Goal: Find contact information: Find contact information

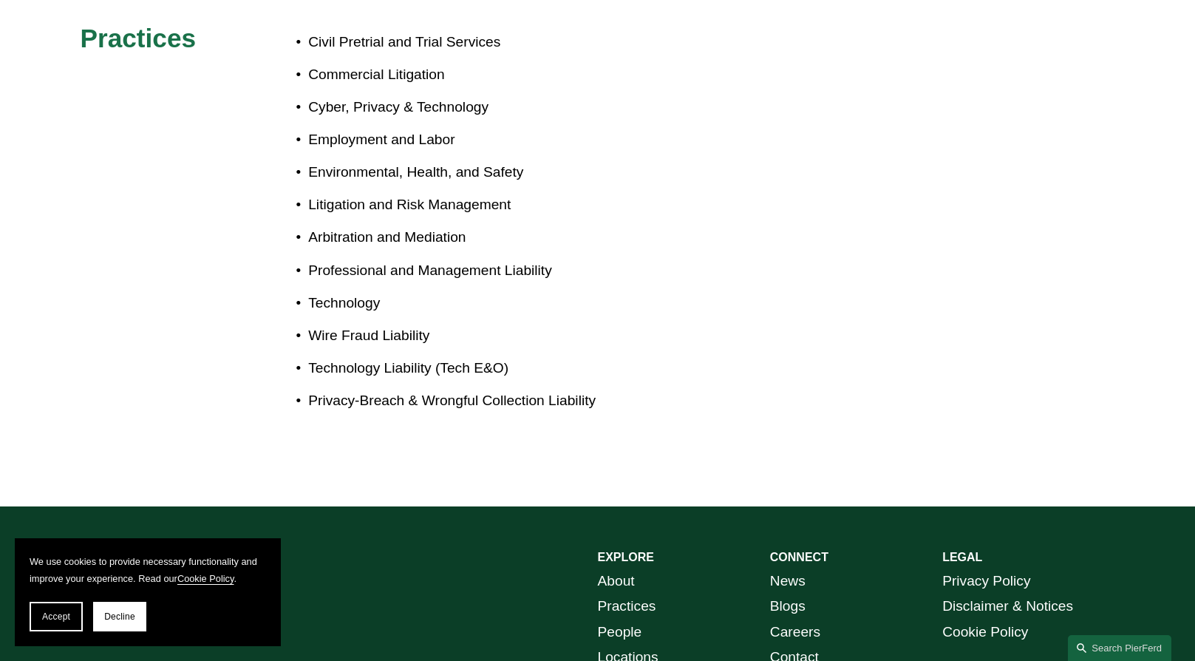
scroll to position [1085, 0]
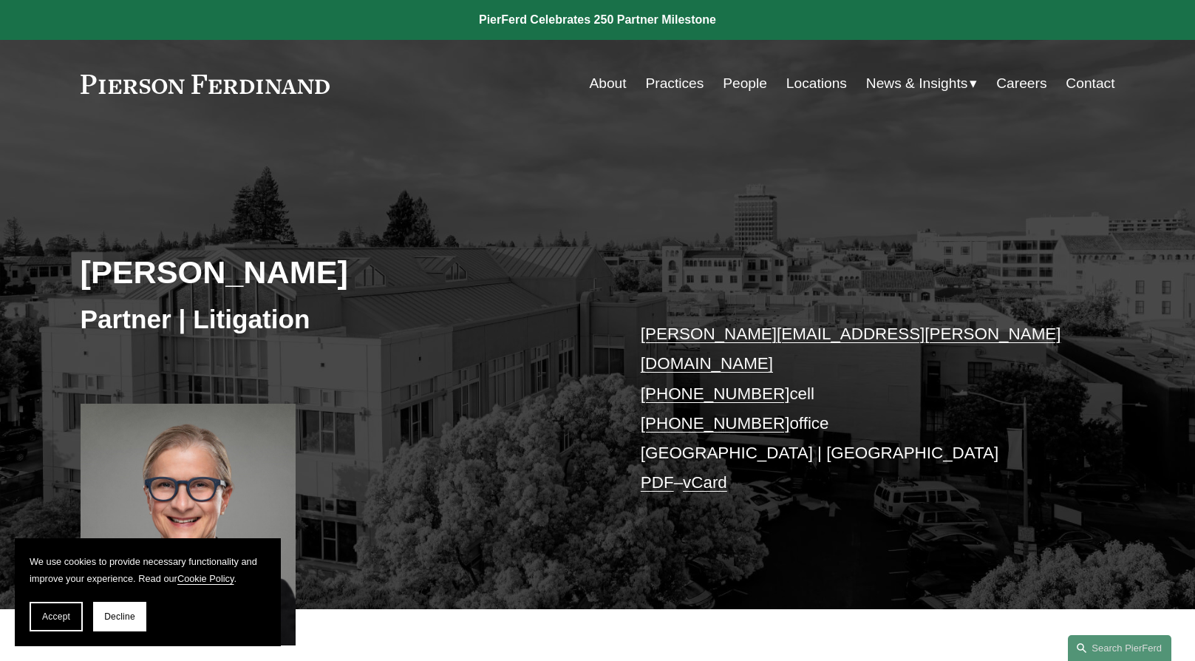
drag, startPoint x: 44, startPoint y: 17, endPoint x: 657, endPoint y: 85, distance: 616.3
click at [657, 85] on link "Practices" at bounding box center [674, 83] width 58 height 28
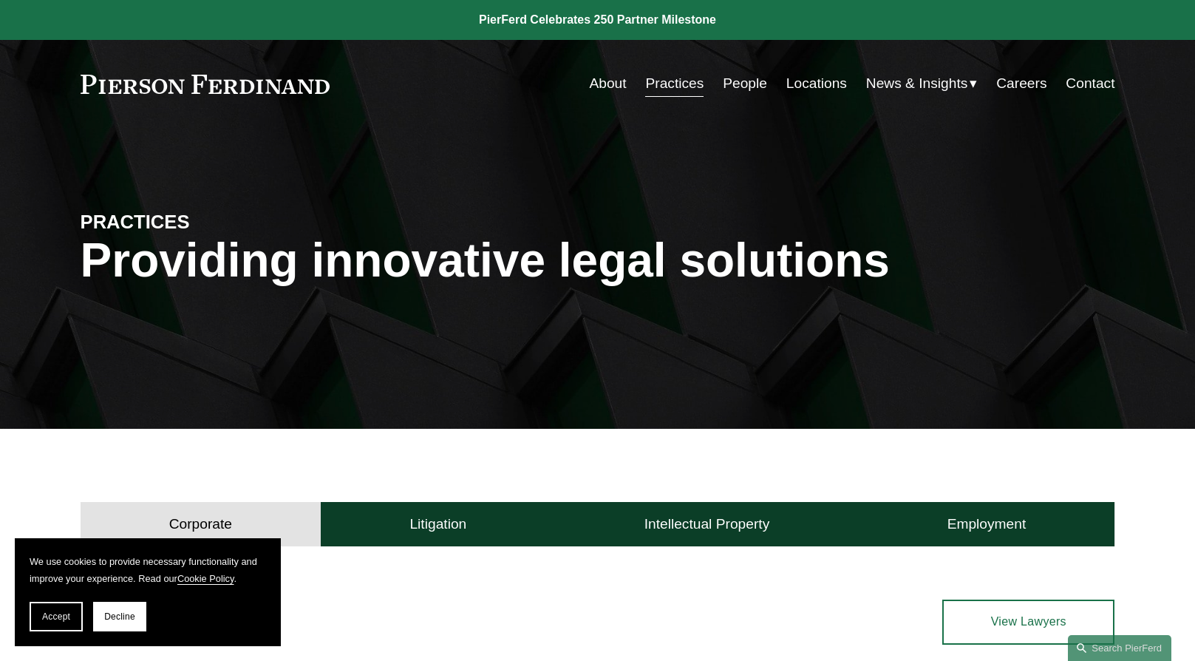
click at [732, 83] on link "People" at bounding box center [745, 83] width 44 height 28
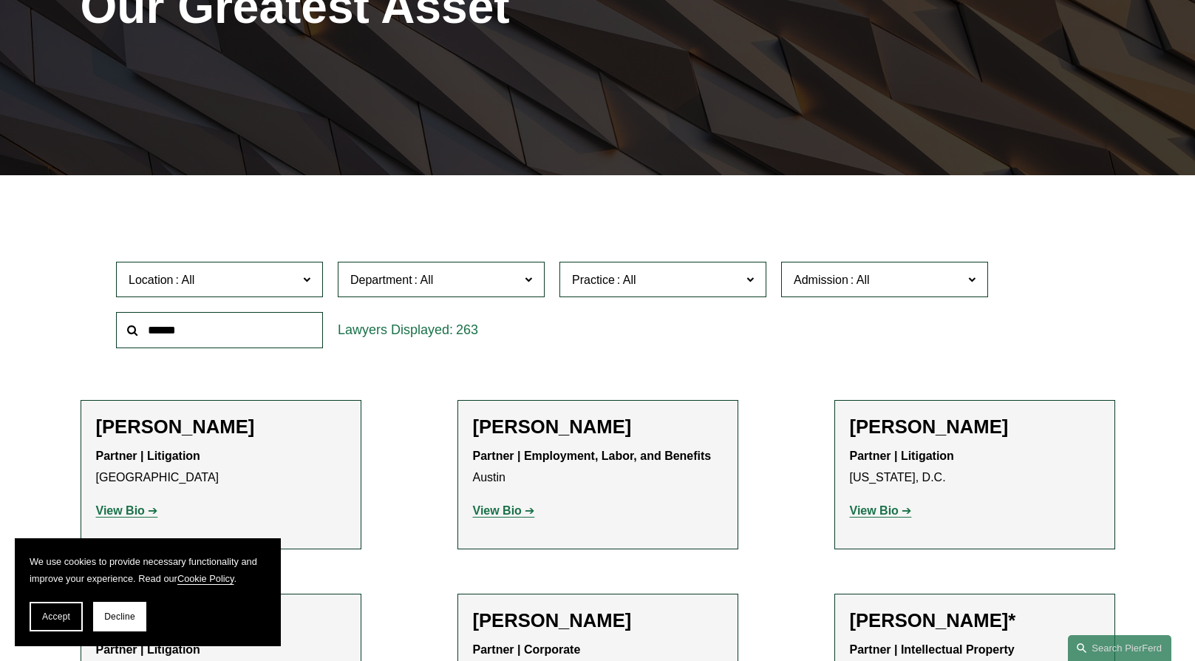
scroll to position [259, 0]
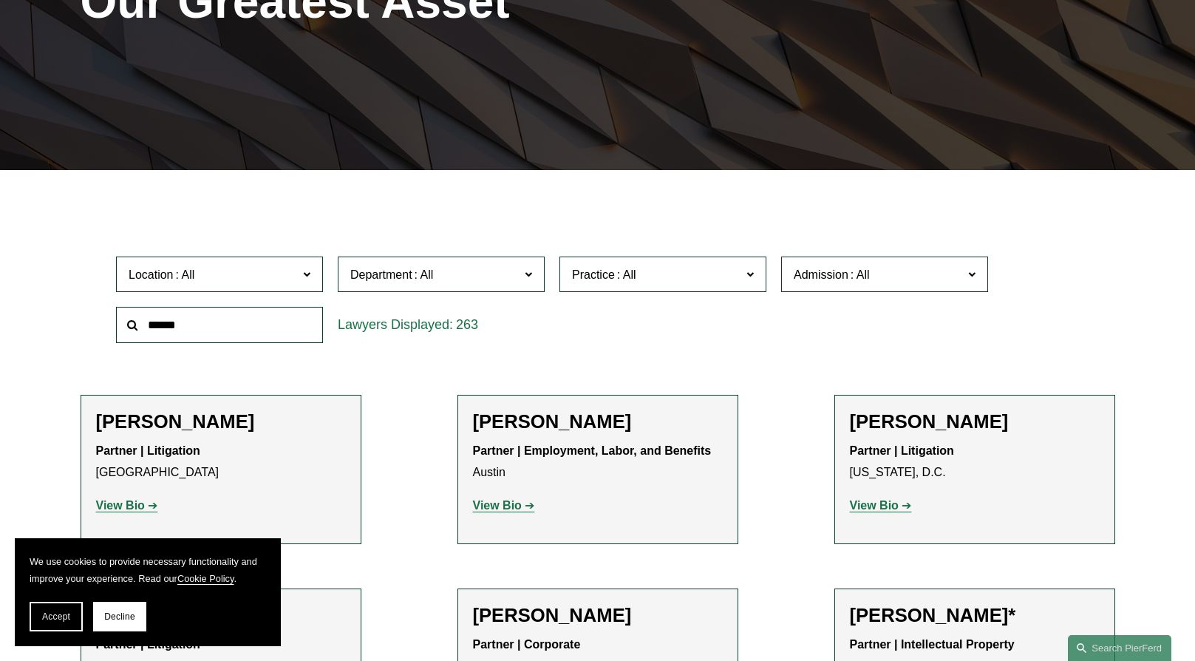
click at [184, 335] on input "text" at bounding box center [219, 325] width 207 height 36
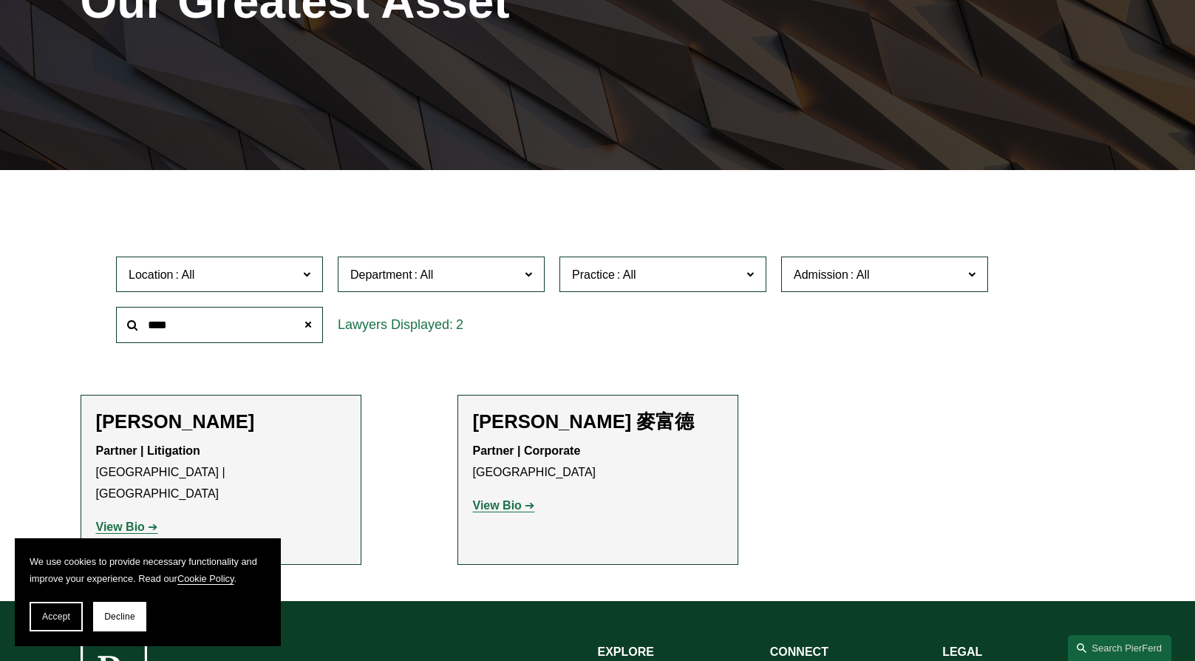
type input "****"
click at [213, 447] on p "Partner | Litigation Palo Alto | Seattle" at bounding box center [221, 472] width 250 height 64
click at [147, 520] on link "View Bio" at bounding box center [127, 526] width 62 height 13
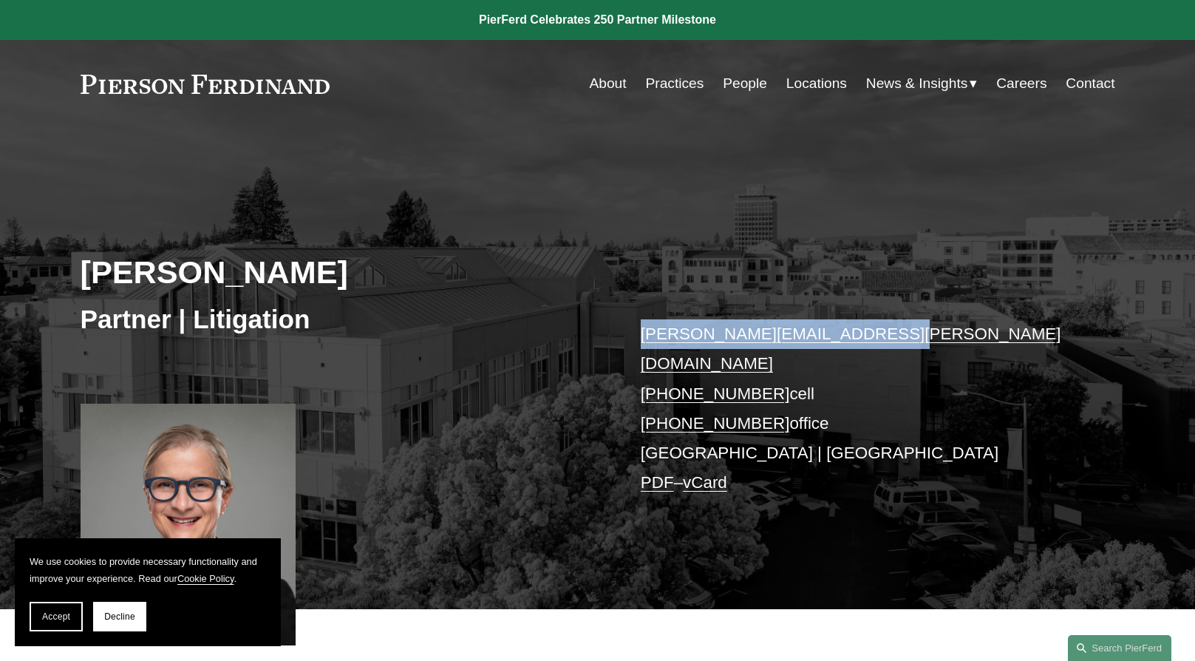
drag, startPoint x: 883, startPoint y: 338, endPoint x: 641, endPoint y: 329, distance: 241.8
click at [641, 329] on p "[PERSON_NAME][EMAIL_ADDRESS][PERSON_NAME][DOMAIN_NAME] [PHONE_NUMBER] cell [PHO…" at bounding box center [856, 408] width 431 height 179
copy link "[PERSON_NAME][EMAIL_ADDRESS][PERSON_NAME][DOMAIN_NAME]"
drag, startPoint x: 825, startPoint y: 369, endPoint x: 643, endPoint y: 377, distance: 181.9
click at [643, 377] on p "[PERSON_NAME][EMAIL_ADDRESS][PERSON_NAME][DOMAIN_NAME] [PHONE_NUMBER] cell [PHO…" at bounding box center [856, 408] width 431 height 179
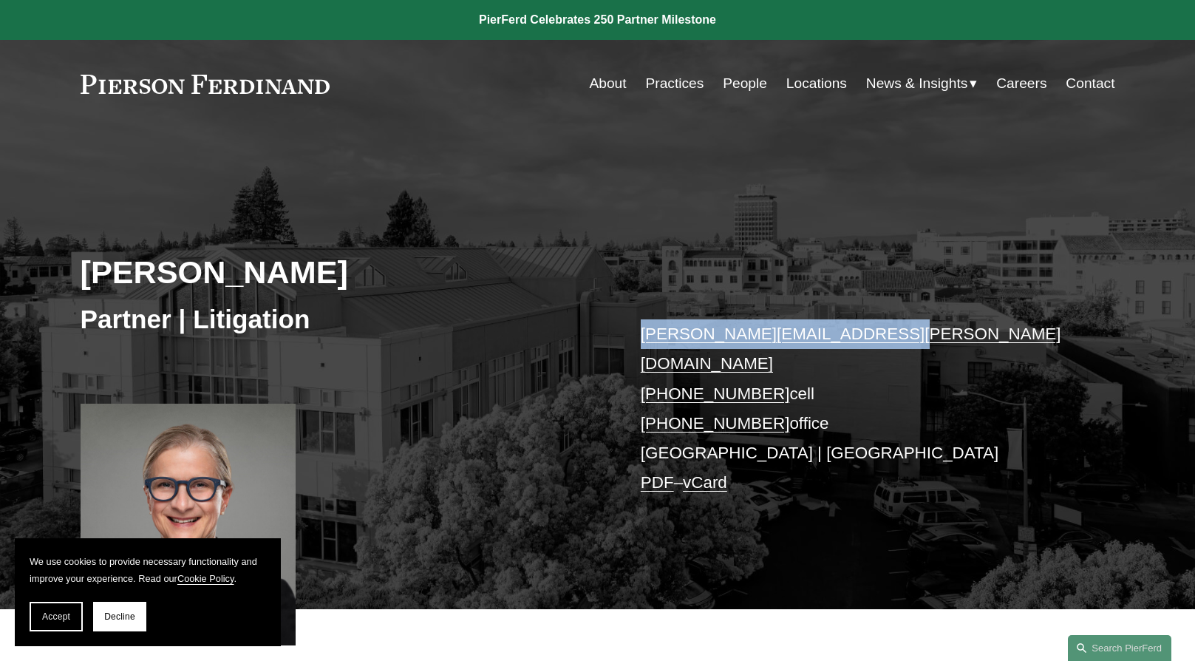
copy p "[PHONE_NUMBER] cell"
